Goal: Contribute content

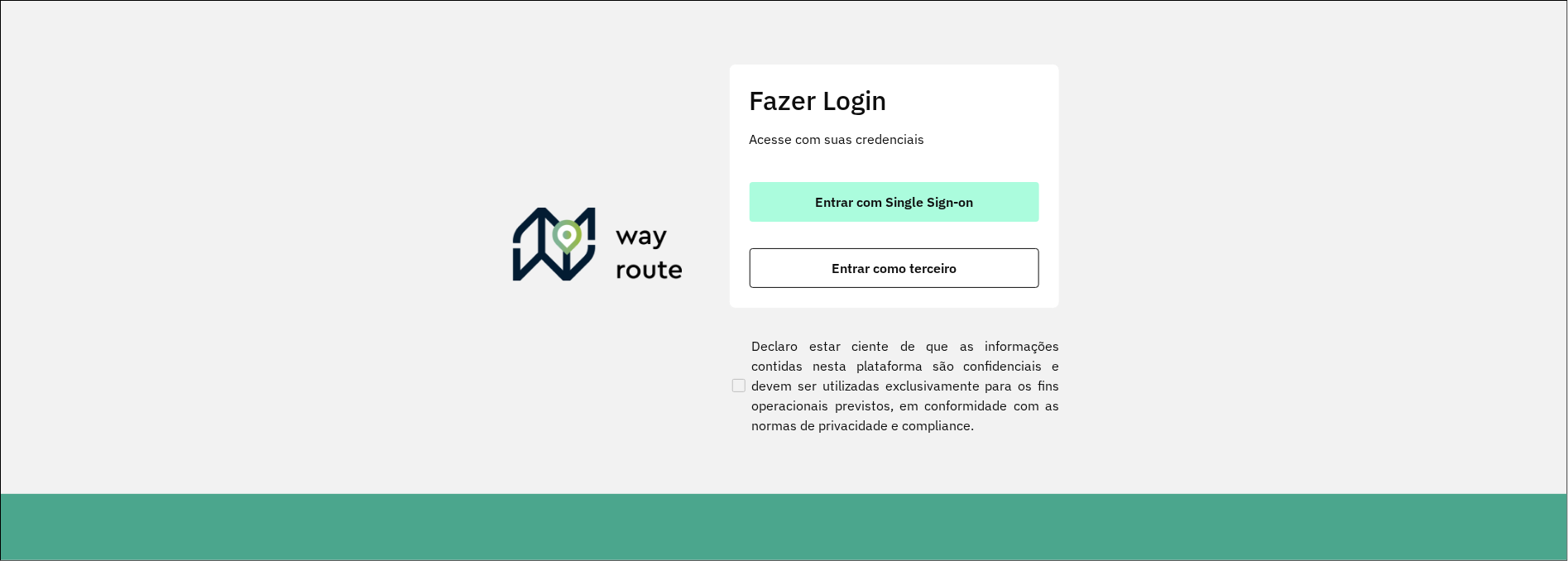
click at [924, 203] on span "Entrar com Single Sign-on" at bounding box center [894, 202] width 158 height 13
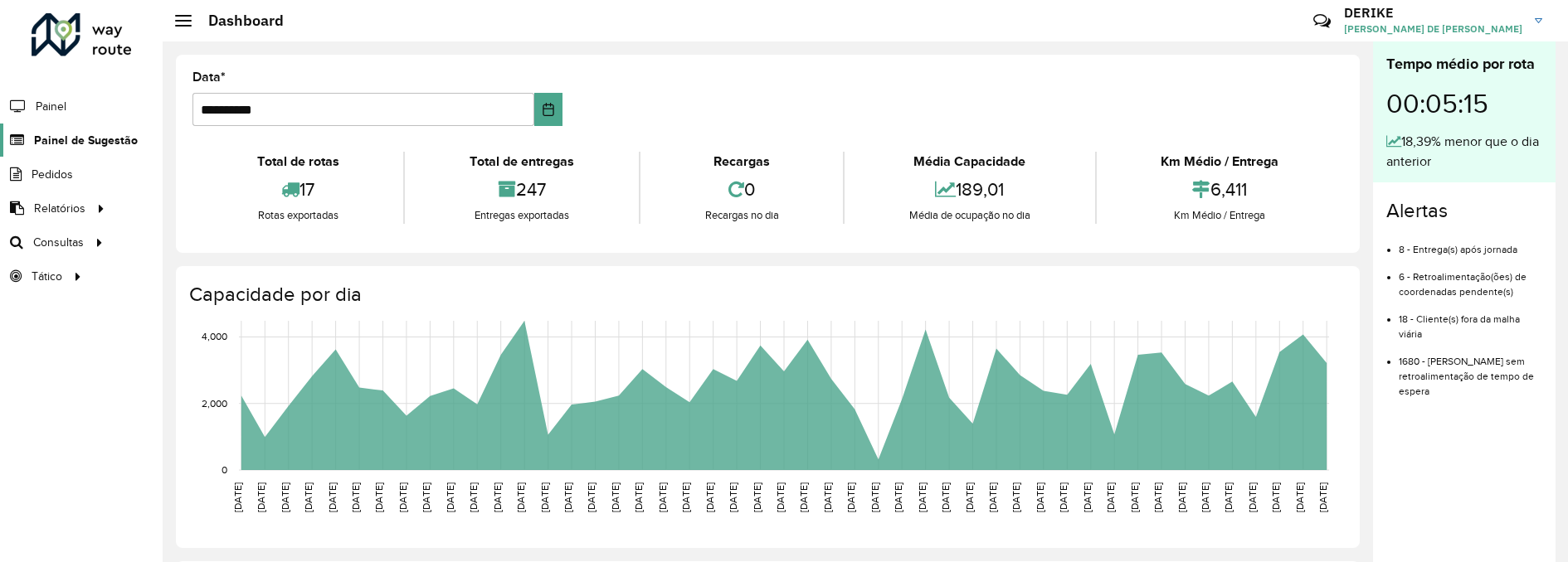
click at [92, 144] on span "Painel de Sugestão" at bounding box center [85, 140] width 103 height 18
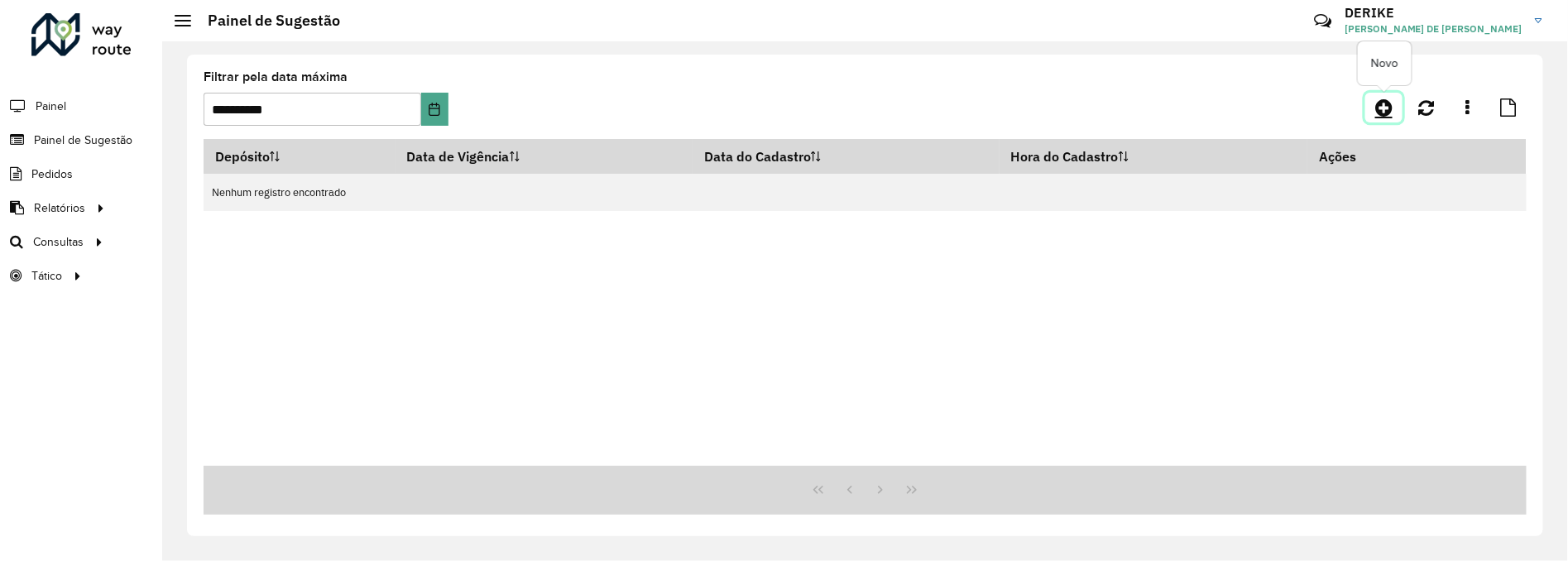
click at [1384, 102] on icon at bounding box center [1384, 107] width 18 height 20
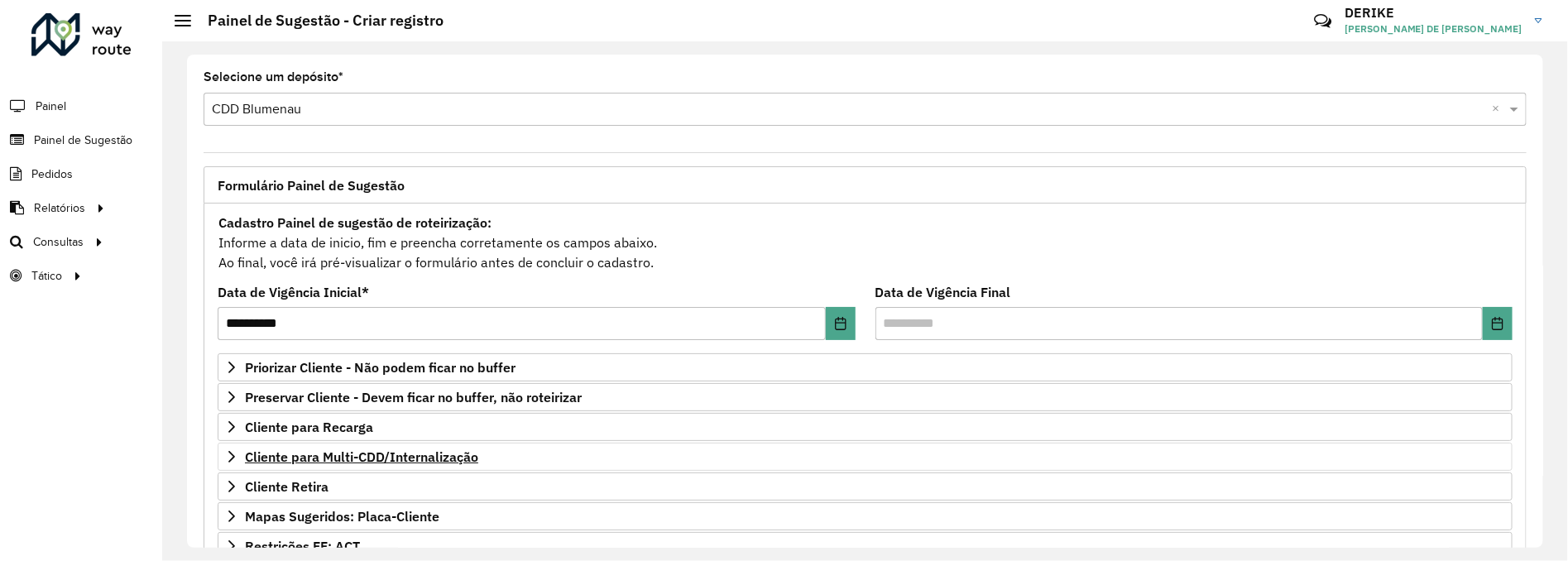
scroll to position [86, 0]
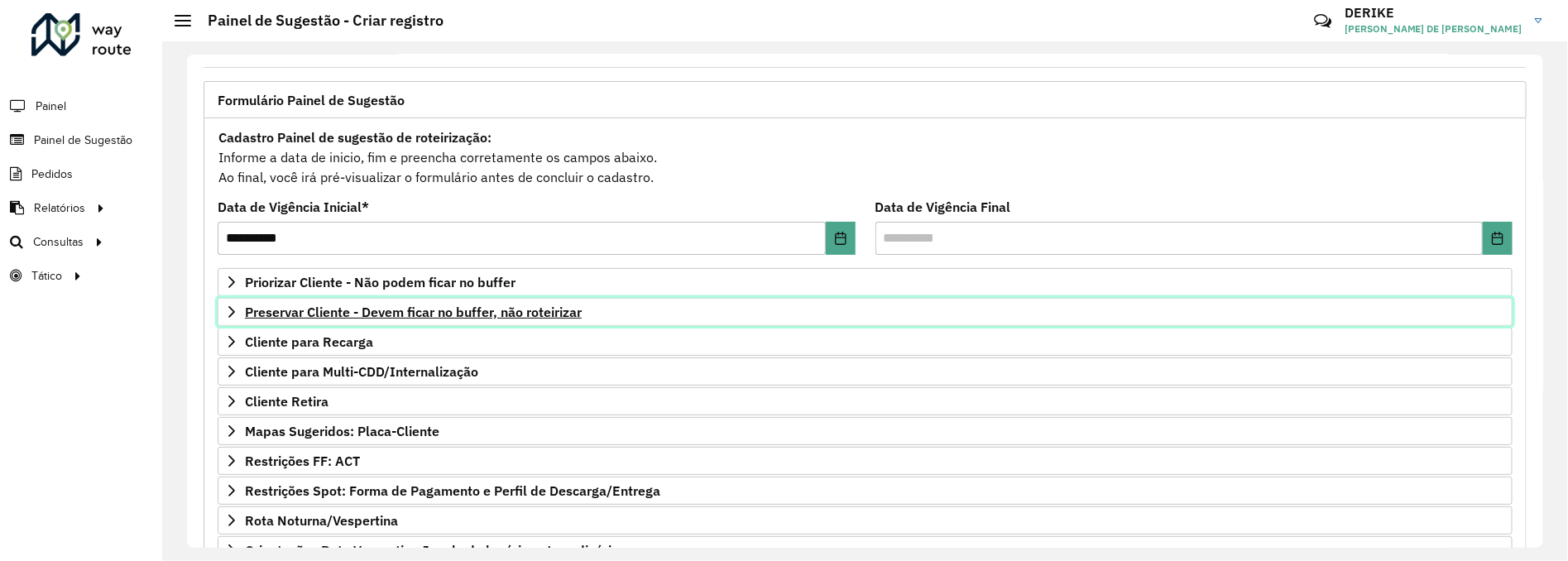
click at [361, 309] on span "Preservar Cliente - Devem ficar no buffer, não roteirizar" at bounding box center [413, 312] width 337 height 13
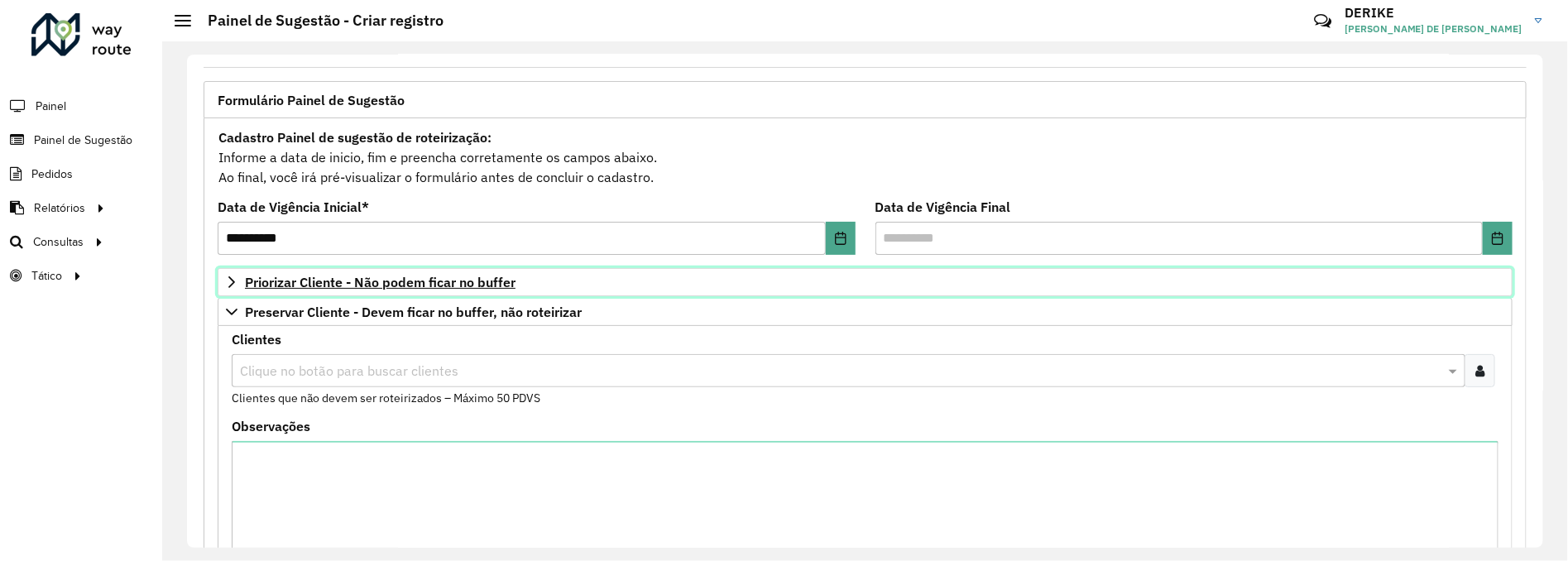
click at [335, 284] on span "Priorizar Cliente - Não podem ficar no buffer" at bounding box center [380, 283] width 271 height 13
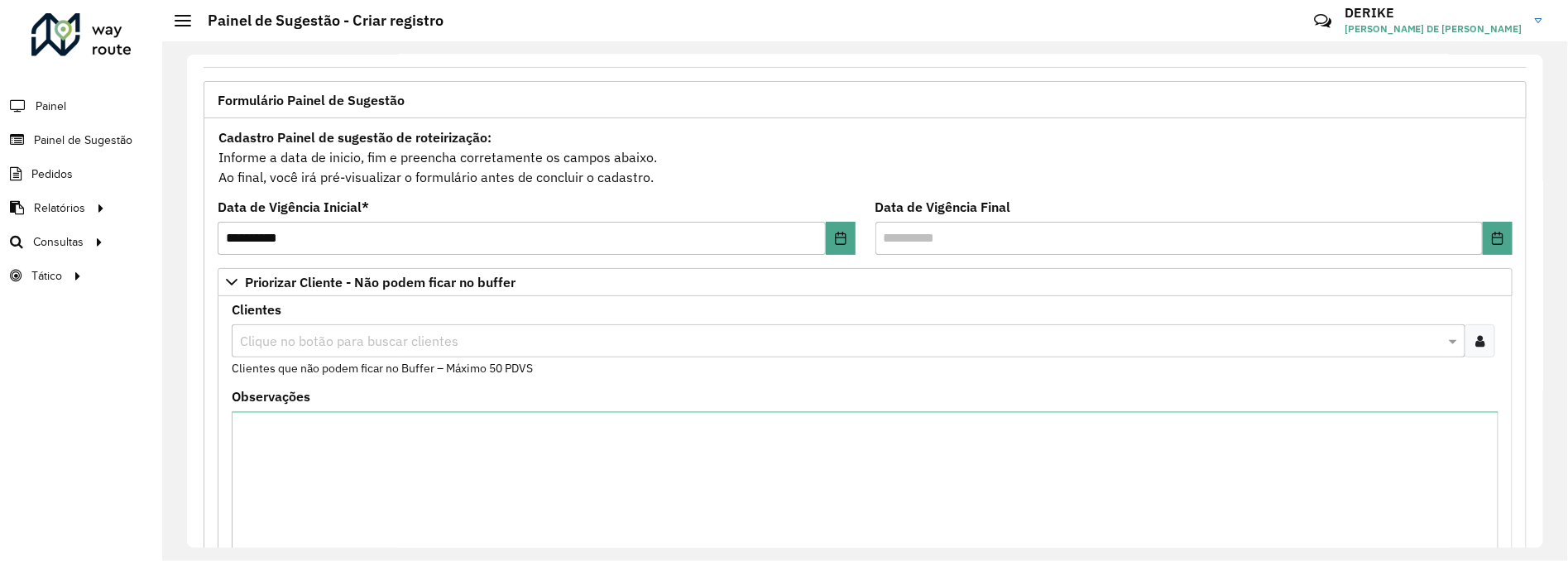
click at [392, 335] on input "text" at bounding box center [840, 342] width 1209 height 20
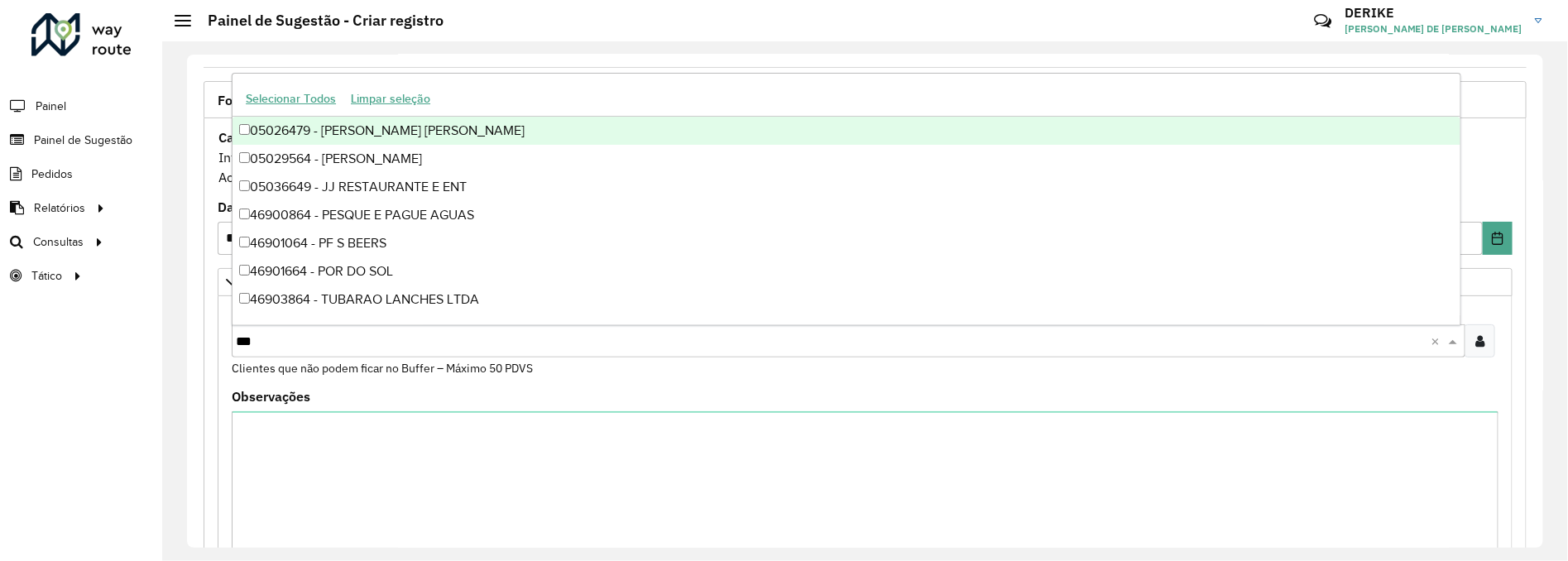
type input "****"
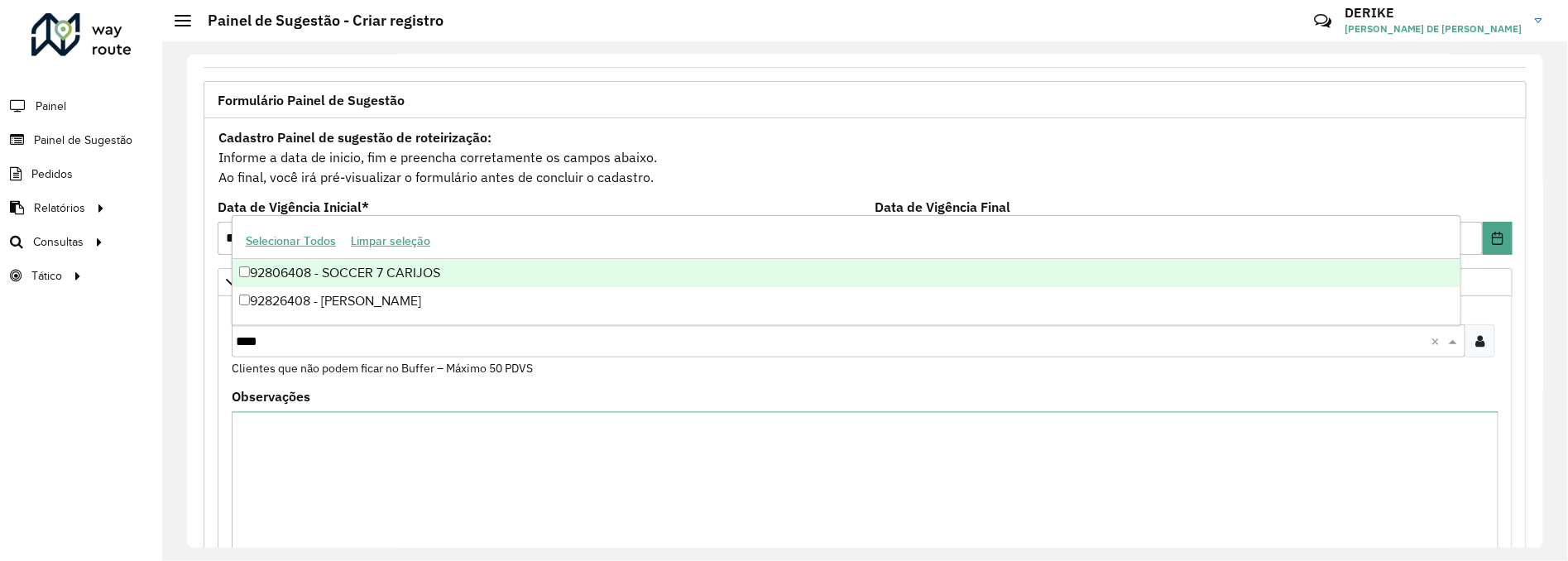
click at [418, 268] on div "92806408 - SOCCER 7 CARIJOS" at bounding box center [846, 273] width 1228 height 29
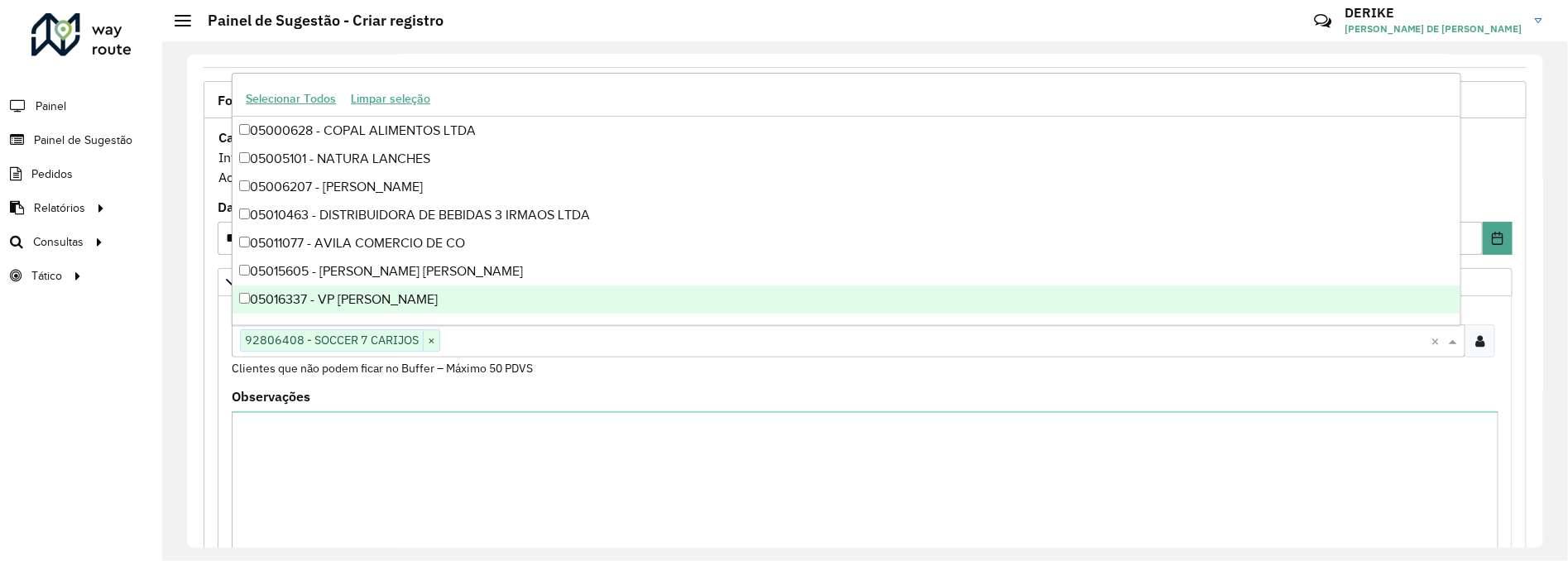
click at [548, 345] on input "text" at bounding box center [935, 342] width 990 height 20
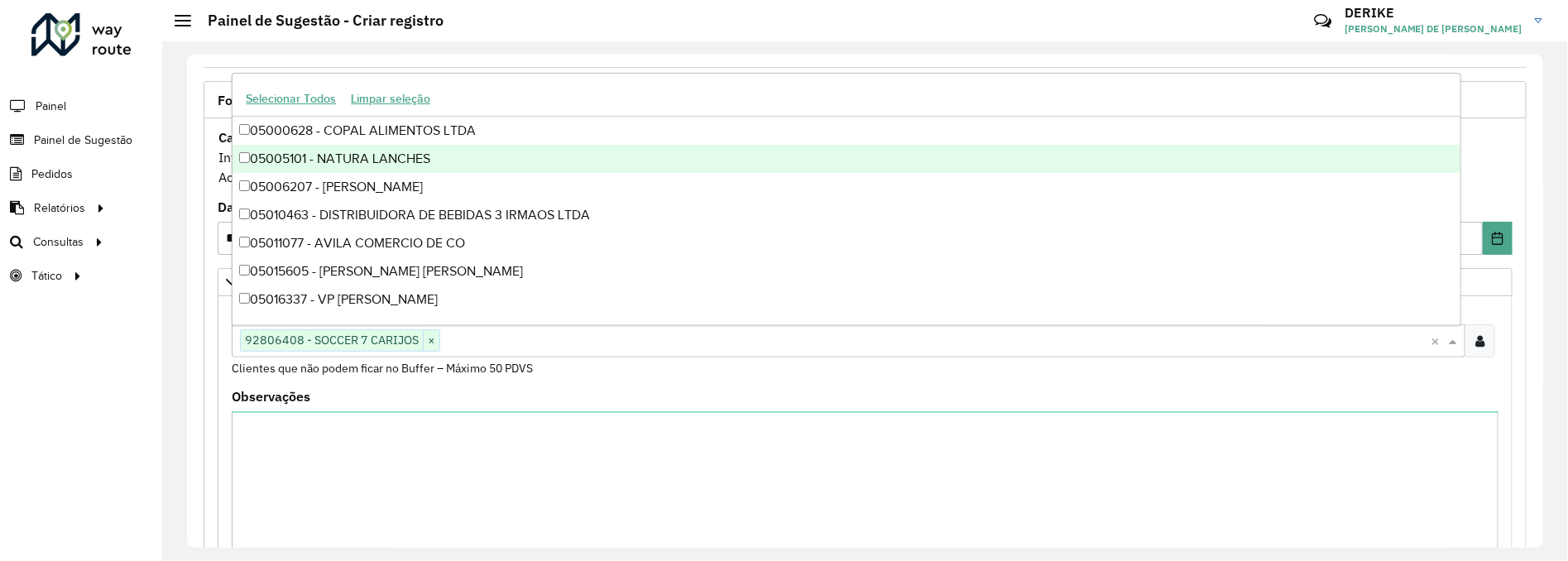
click at [179, 269] on div "**********" at bounding box center [864, 301] width 1406 height 520
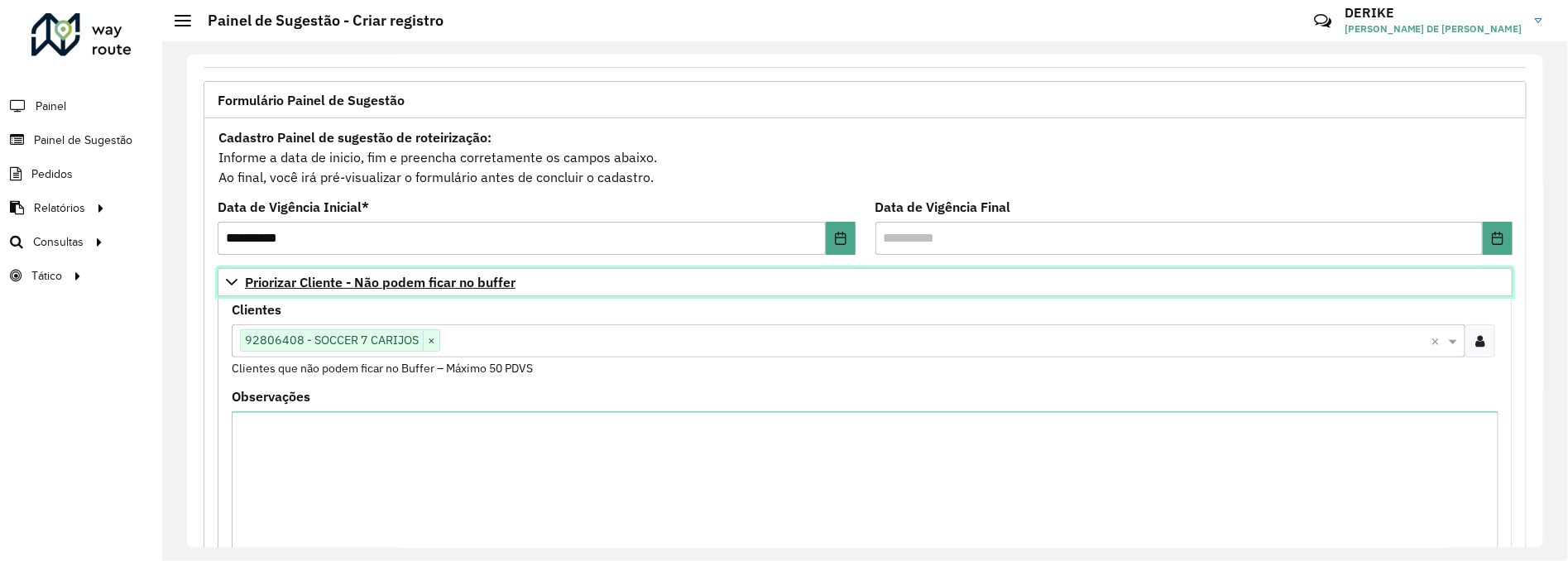
click at [260, 282] on span "Priorizar Cliente - Não podem ficar no buffer" at bounding box center [380, 283] width 271 height 13
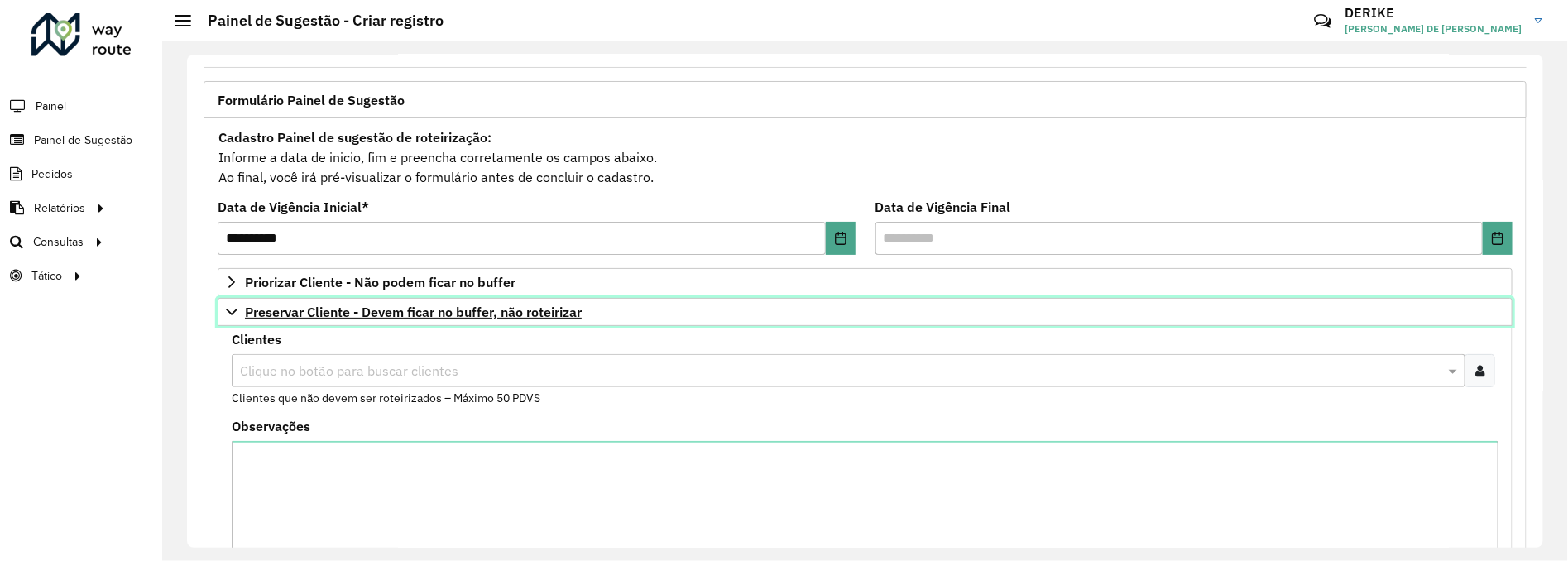
click at [301, 312] on span "Preservar Cliente - Devem ficar no buffer, não roteirizar" at bounding box center [413, 312] width 337 height 13
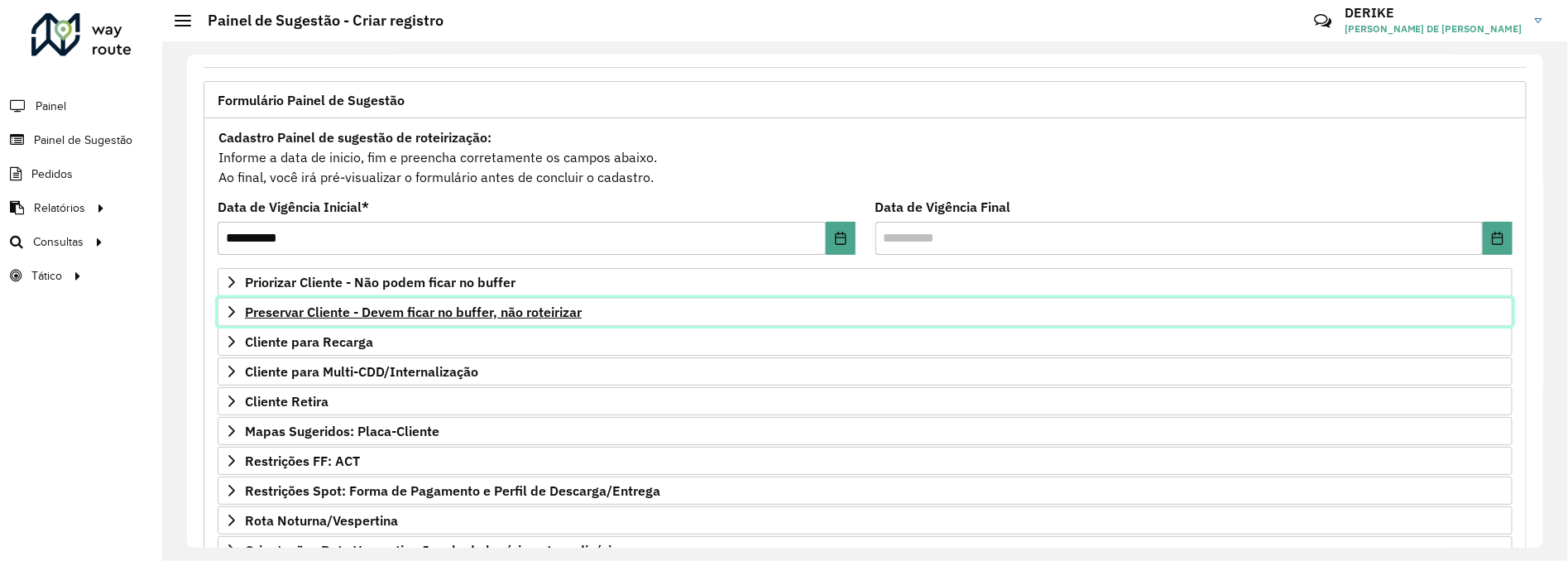
click at [323, 313] on span "Preservar Cliente - Devem ficar no buffer, não roteirizar" at bounding box center [413, 312] width 337 height 13
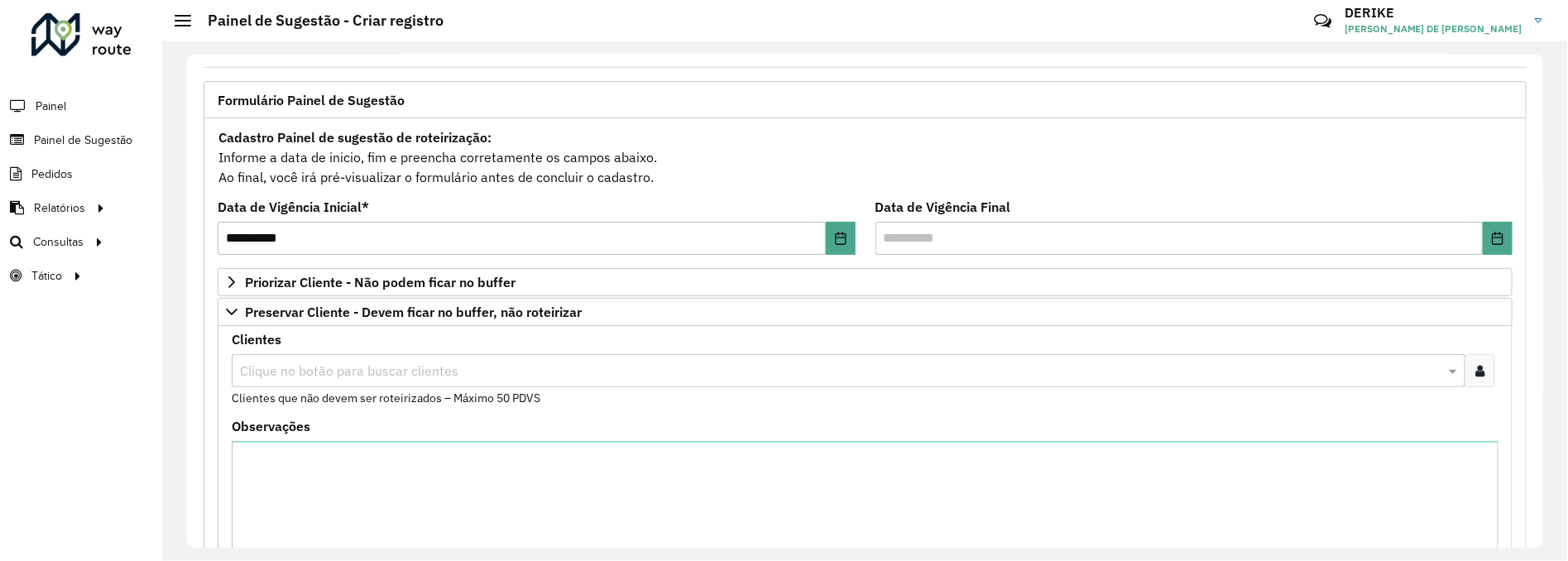
click at [382, 387] on div "Clique no botão para buscar clientes" at bounding box center [849, 370] width 1234 height 33
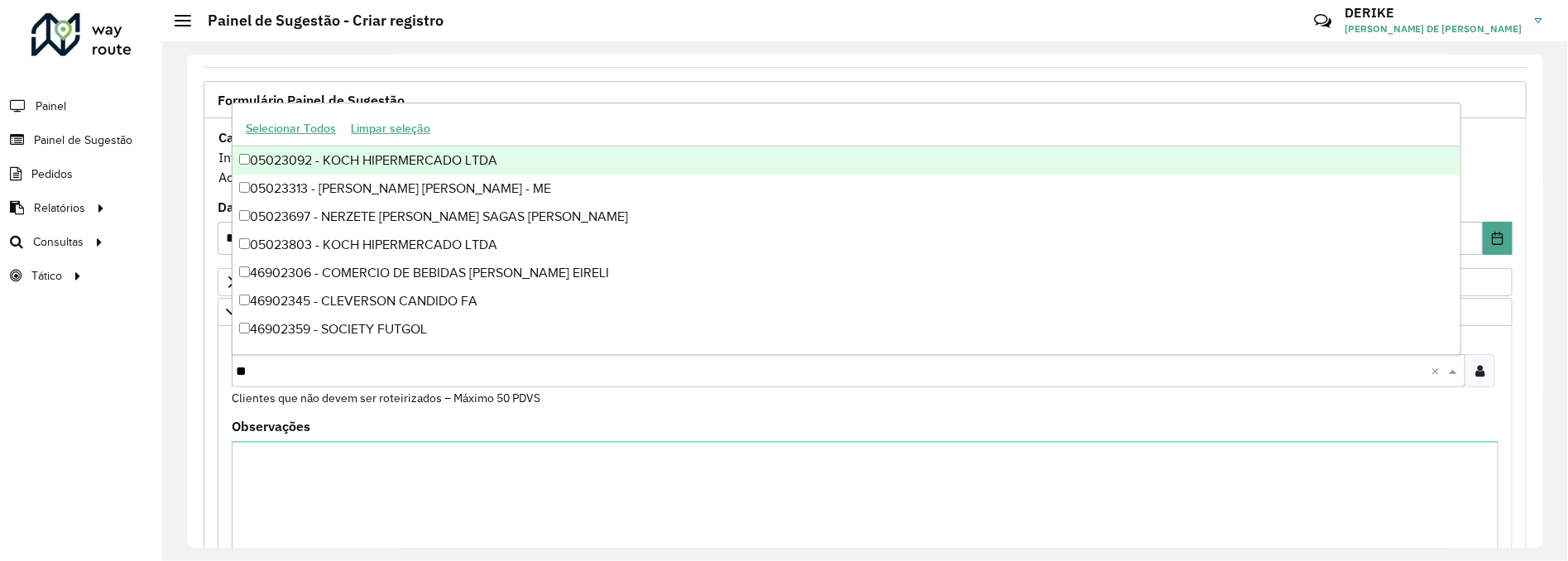
type input "***"
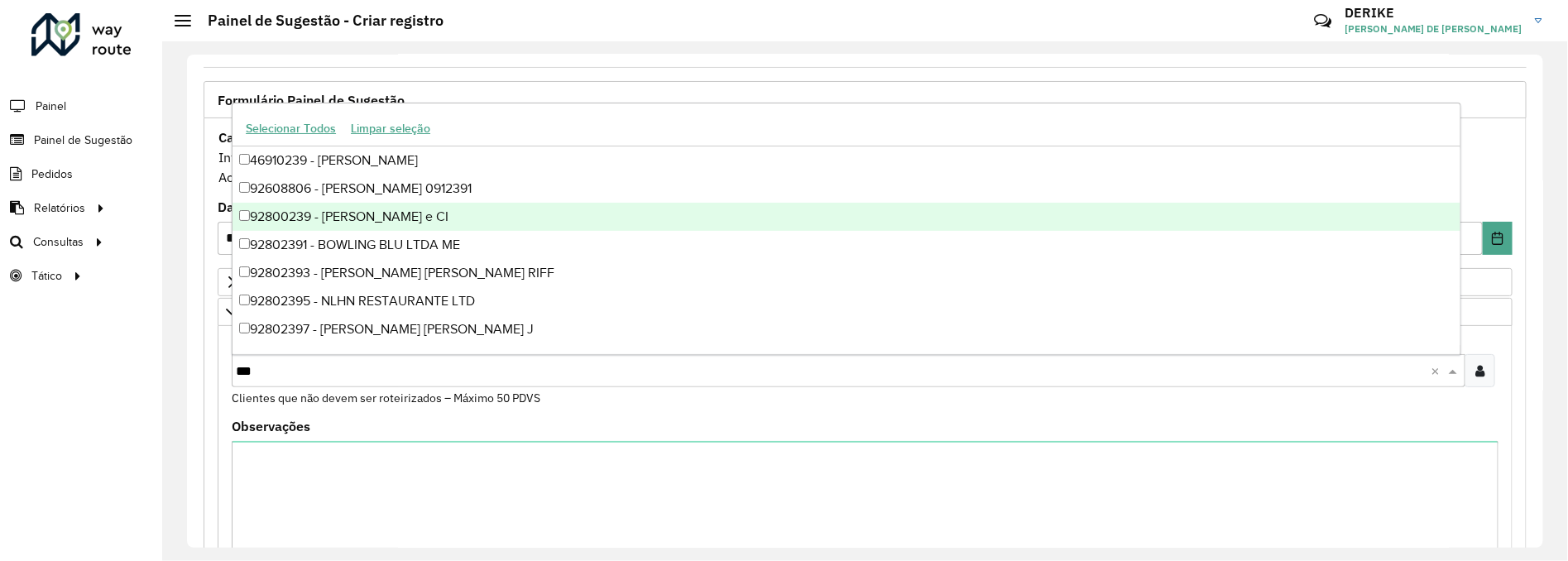
click at [343, 219] on div "92800239 - [PERSON_NAME] e CI" at bounding box center [846, 217] width 1228 height 29
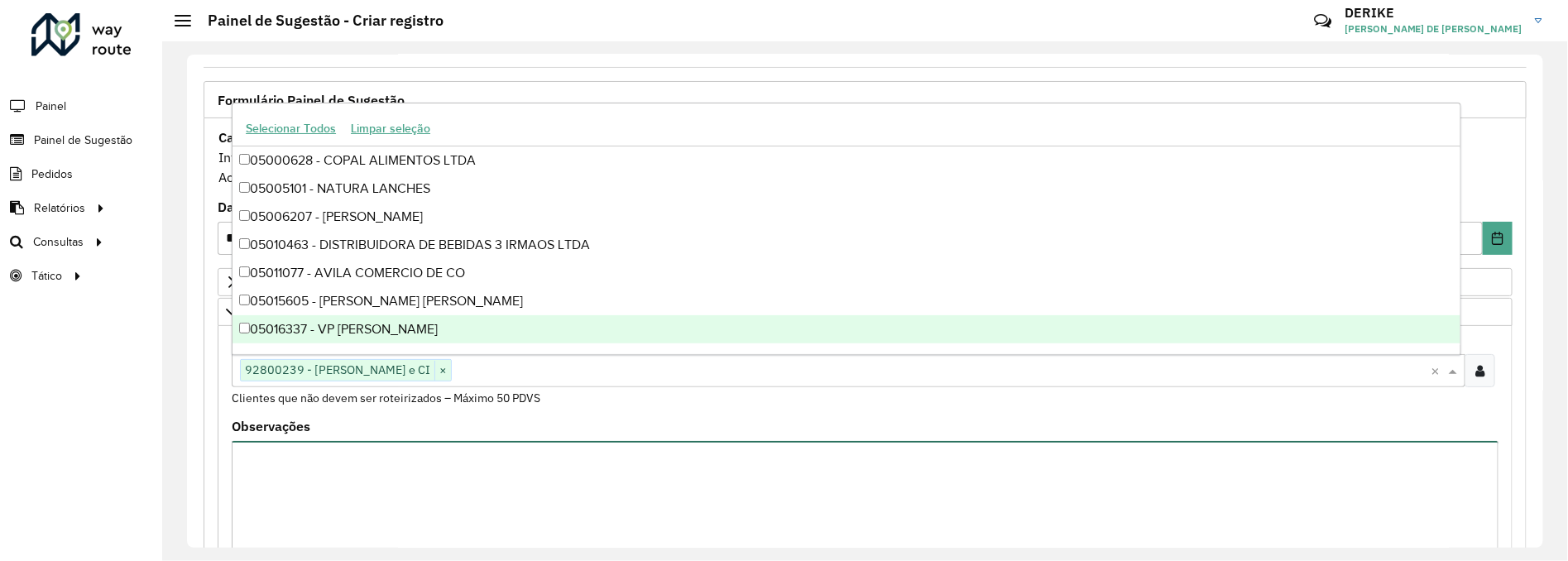
click at [455, 498] on textarea "Observações" at bounding box center [864, 511] width 1267 height 140
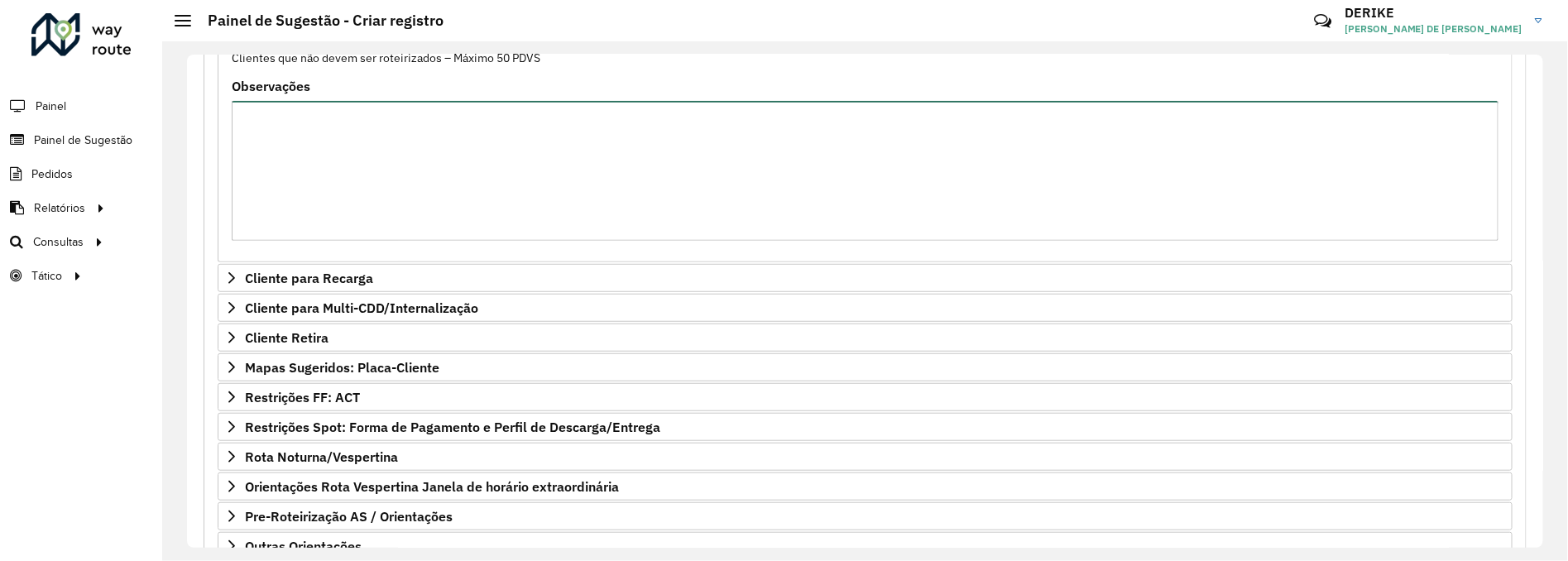
scroll to position [542, 0]
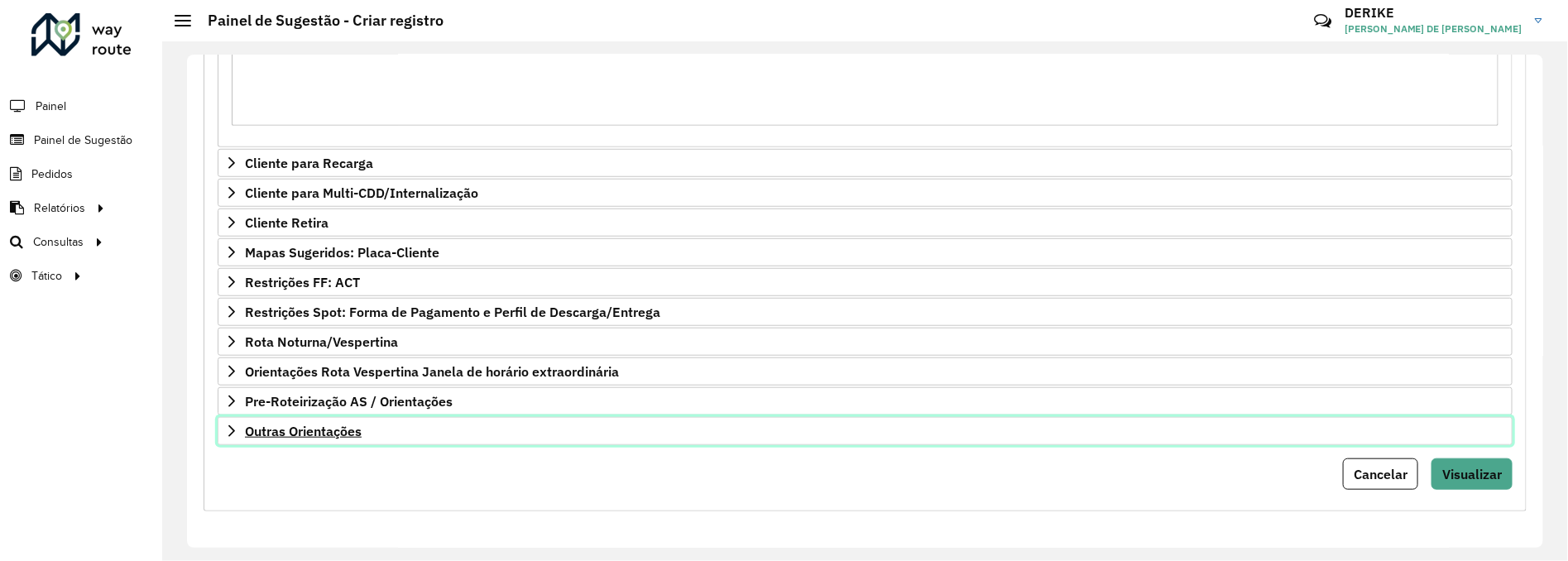
click at [316, 433] on span "Outras Orientações" at bounding box center [303, 431] width 117 height 13
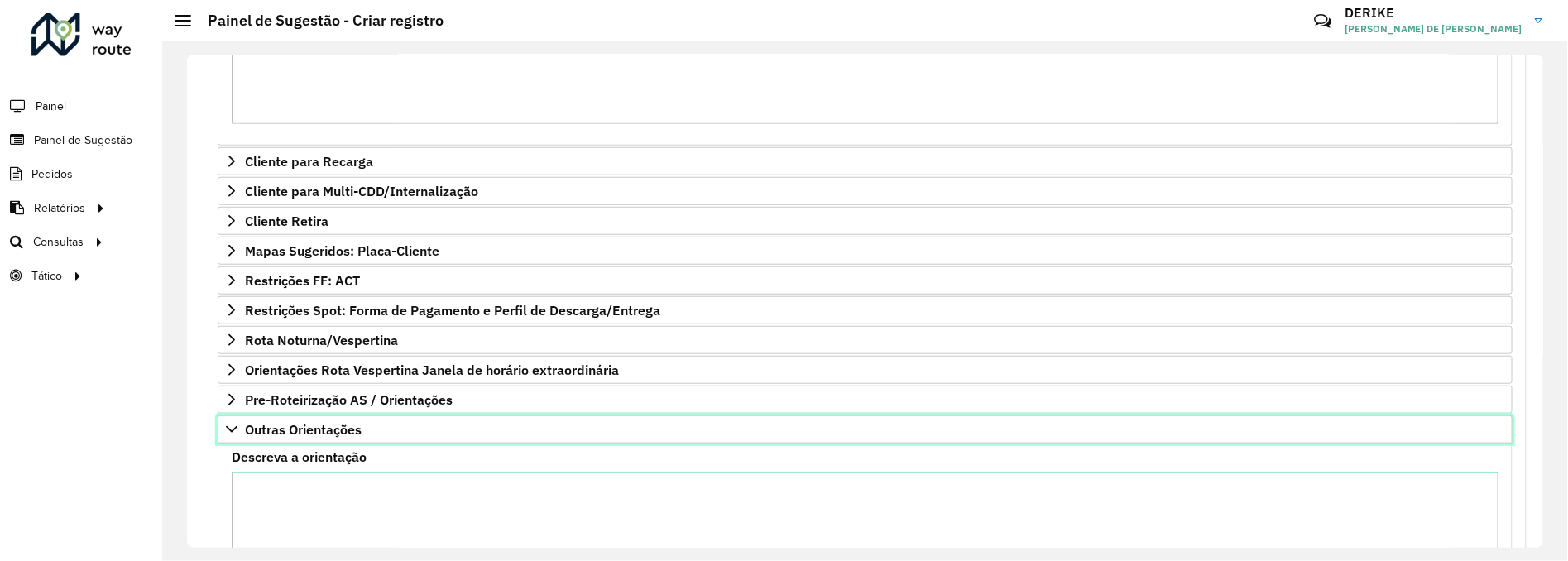
scroll to position [732, 0]
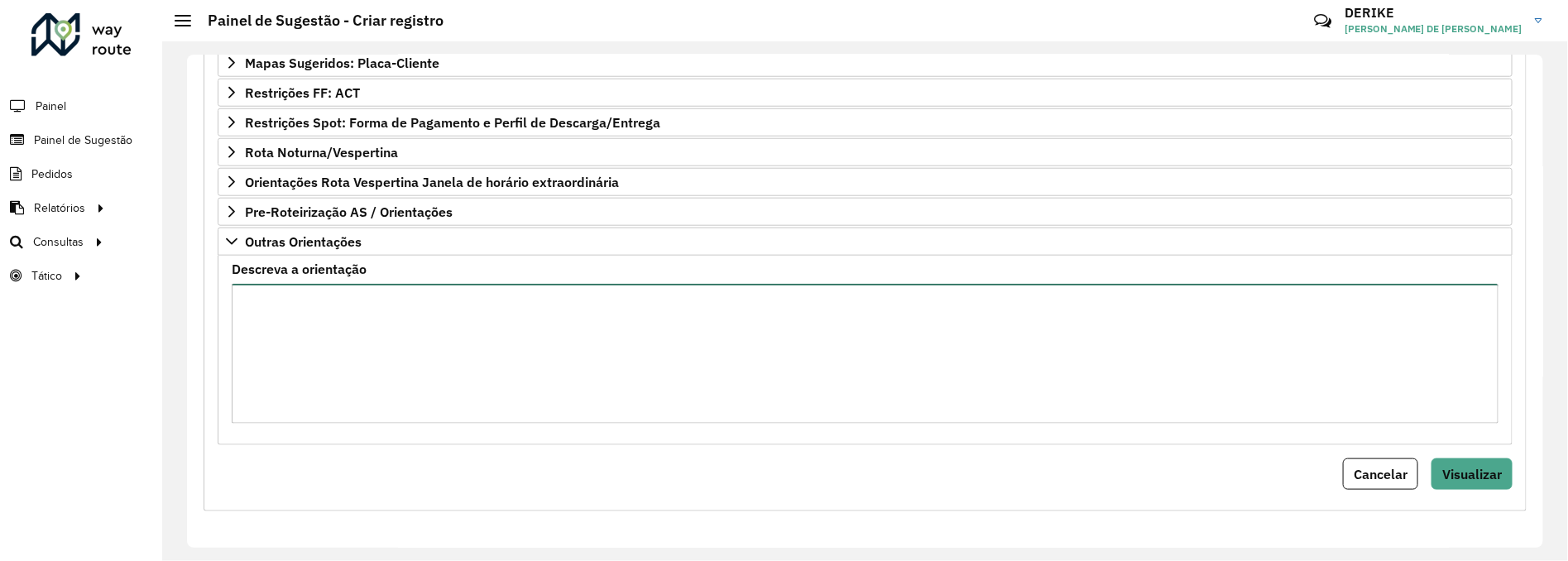
click at [457, 368] on textarea "Descreva a orientação" at bounding box center [864, 354] width 1267 height 140
paste textarea "*******"
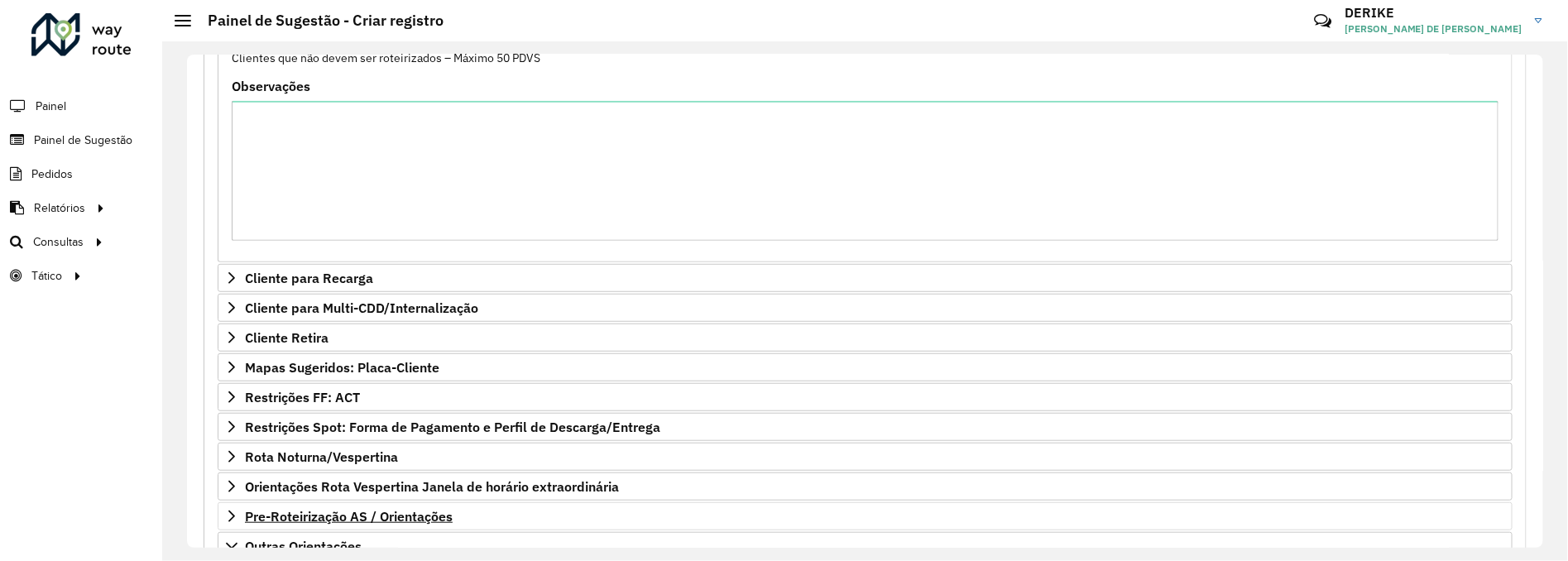
scroll to position [732, 0]
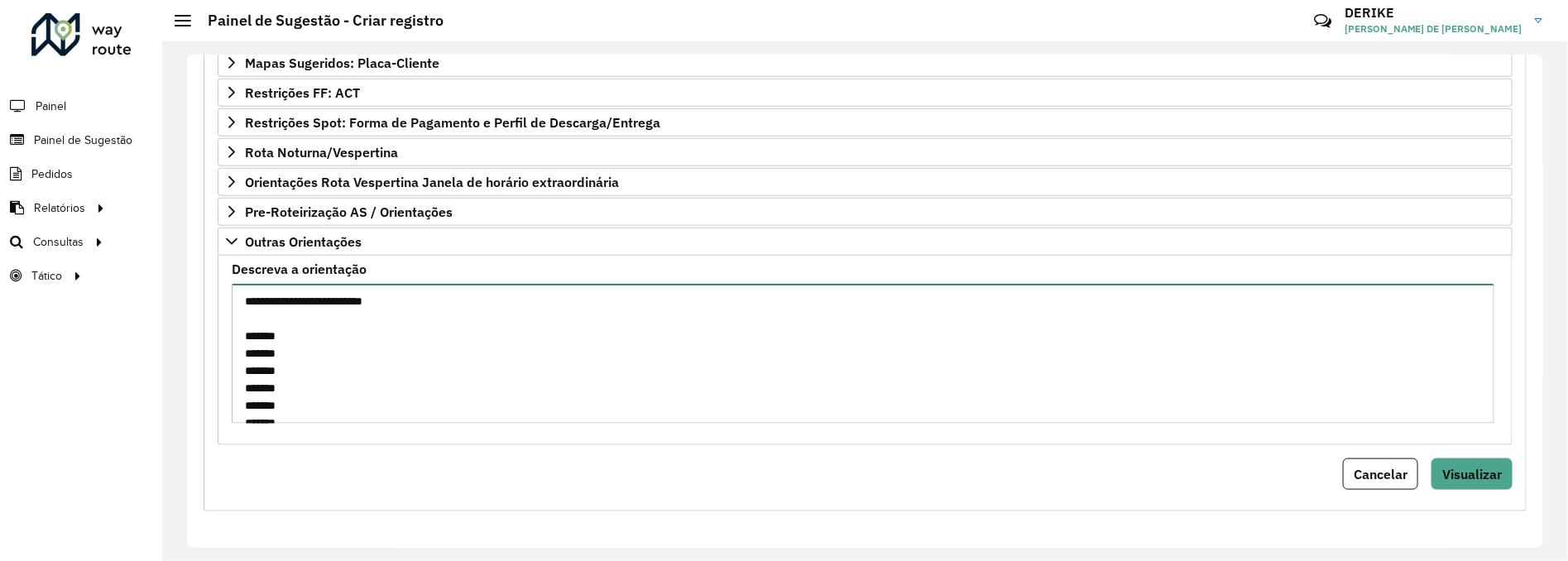
type textarea "**********"
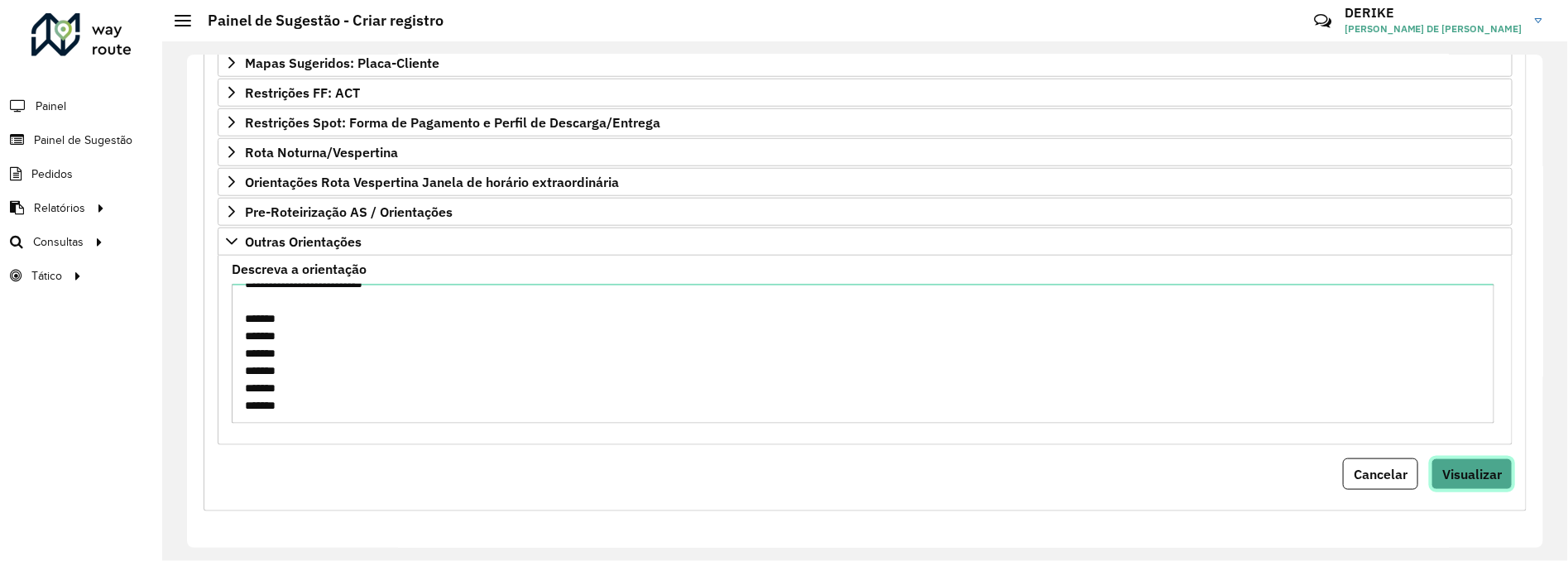
click at [1500, 472] on button "Visualizar" at bounding box center [1472, 475] width 81 height 32
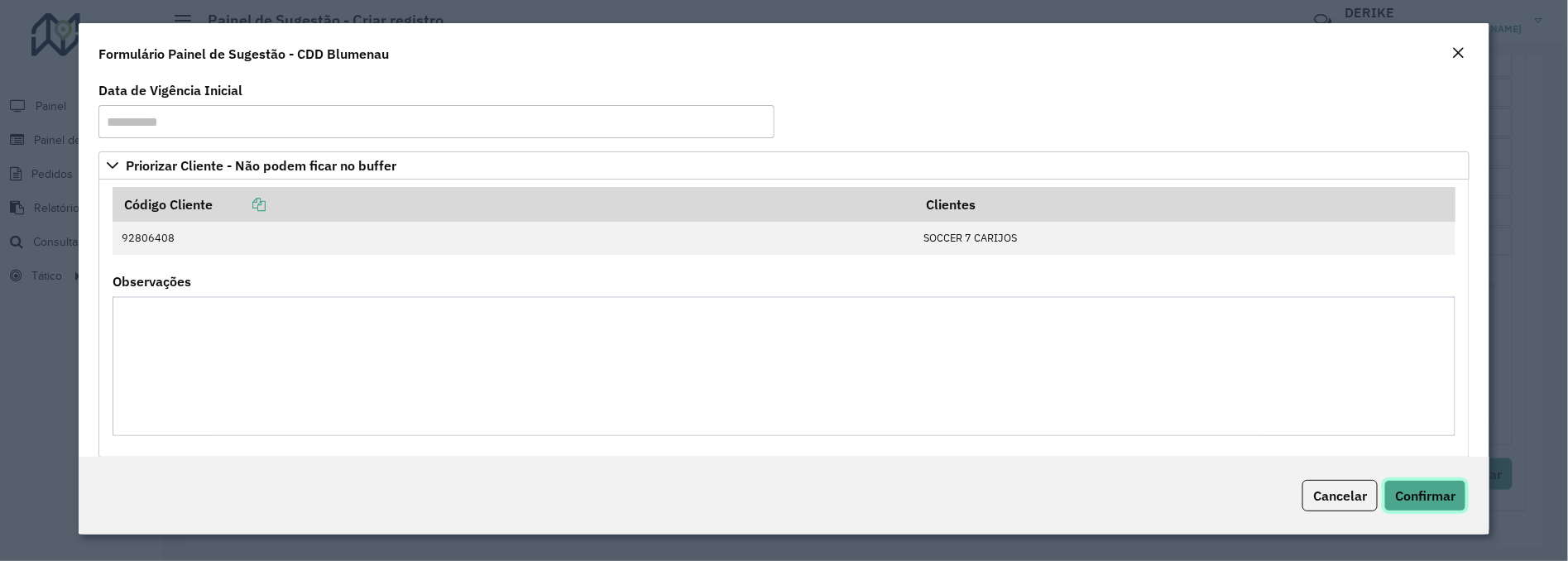
click at [1430, 488] on span "Confirmar" at bounding box center [1425, 496] width 60 height 17
